Goal: Task Accomplishment & Management: Manage account settings

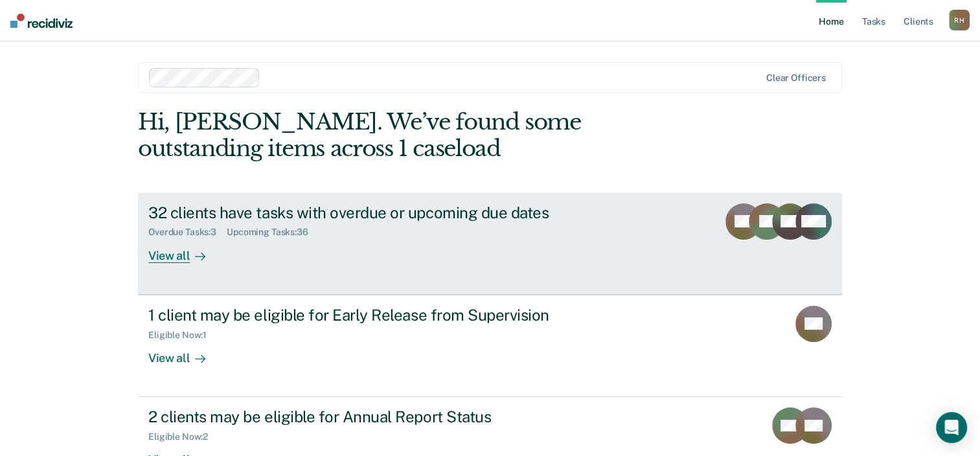
click at [417, 275] on link "32 clients have tasks with overdue or upcoming due dates Overdue Tasks : 3 Upco…" at bounding box center [490, 244] width 704 height 102
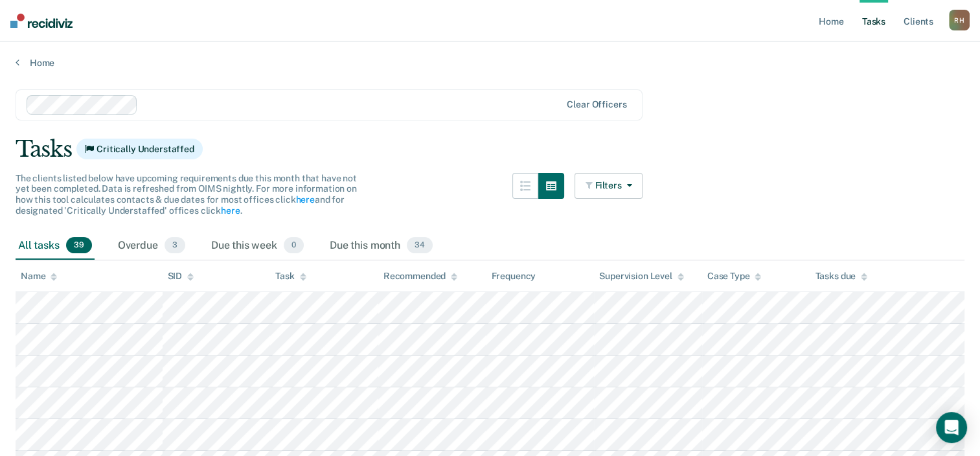
click at [302, 279] on icon at bounding box center [303, 277] width 6 height 8
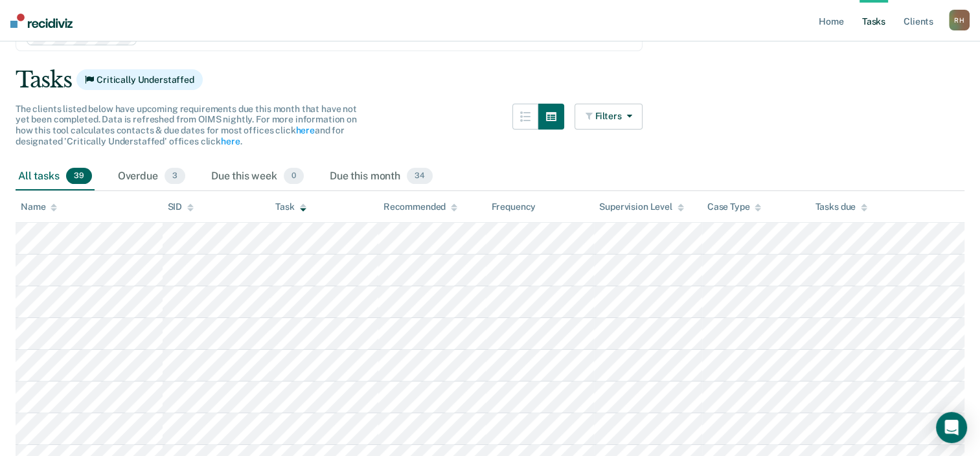
scroll to position [65, 0]
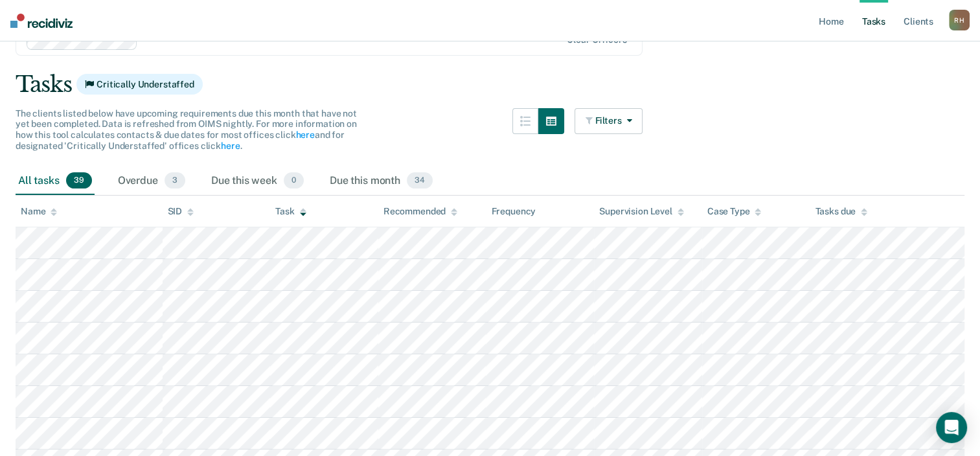
click at [433, 214] on div "Recommended" at bounding box center [421, 211] width 74 height 11
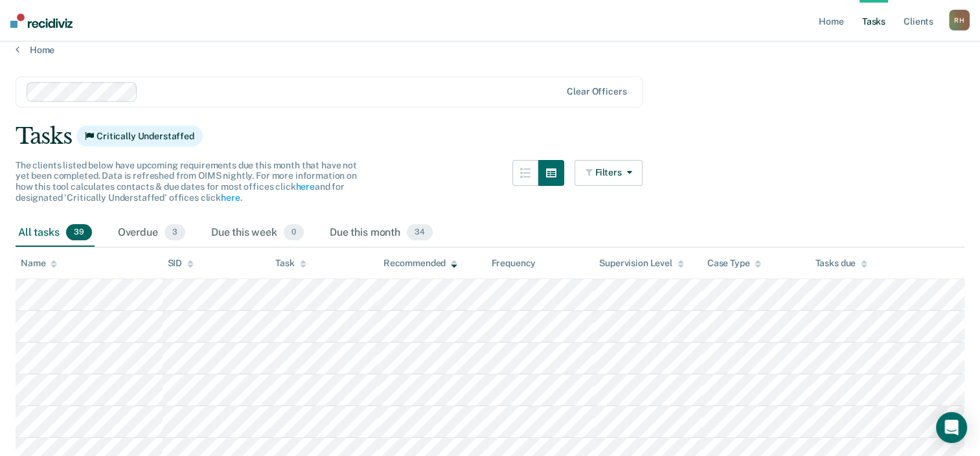
scroll to position [0, 0]
